Goal: Transaction & Acquisition: Purchase product/service

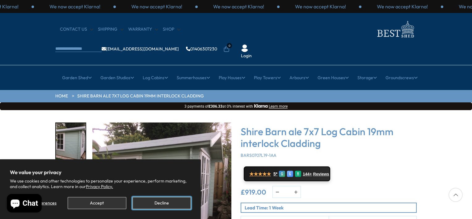
click at [167, 203] on button "Decline" at bounding box center [162, 203] width 58 height 12
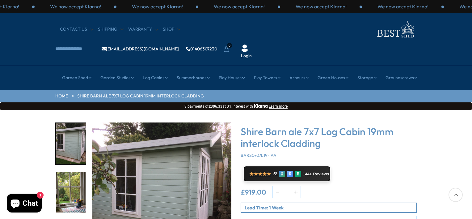
click at [465, 129] on div "Click To Expand Click To Expand Click To Expand Click To Expand Click To Expand…" at bounding box center [236, 203] width 472 height 187
click at [160, 168] on img "1 / 11" at bounding box center [161, 191] width 139 height 139
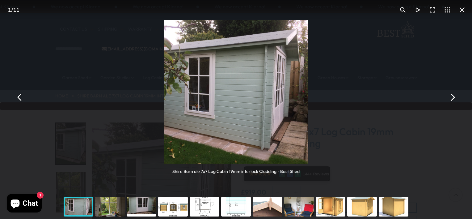
click at [452, 97] on button "You can close this modal content with the ESC key" at bounding box center [452, 97] width 15 height 15
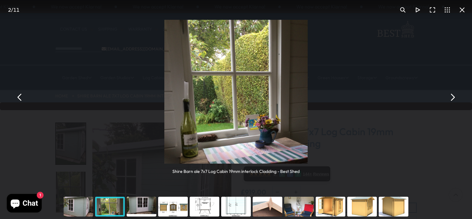
click at [452, 97] on button "You can close this modal content with the ESC key" at bounding box center [452, 97] width 15 height 15
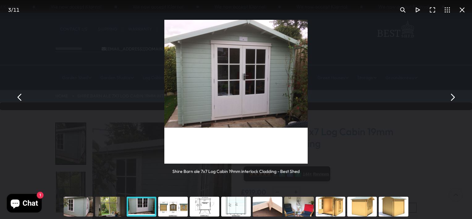
click at [452, 97] on button "You can close this modal content with the ESC key" at bounding box center [452, 97] width 15 height 15
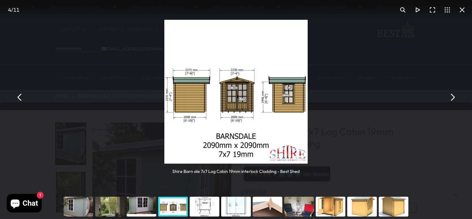
click at [452, 97] on button "You can close this modal content with the ESC key" at bounding box center [452, 97] width 15 height 15
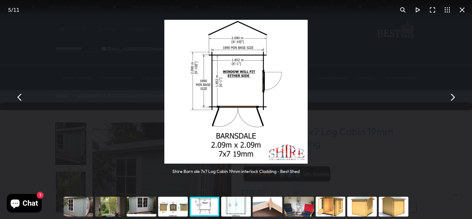
click at [452, 97] on button "You can close this modal content with the ESC key" at bounding box center [452, 97] width 15 height 15
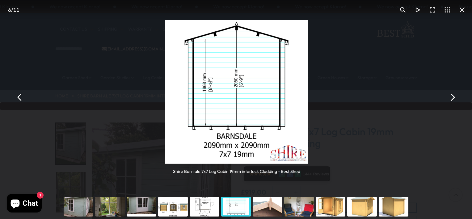
click at [452, 97] on button "You can close this modal content with the ESC key" at bounding box center [452, 97] width 15 height 15
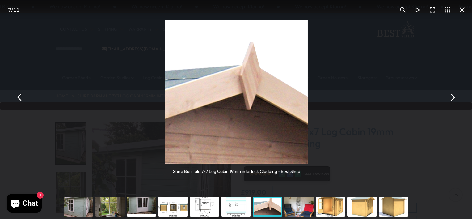
click at [452, 97] on button "You can close this modal content with the ESC key" at bounding box center [452, 97] width 15 height 15
